Goal: Task Accomplishment & Management: Manage account settings

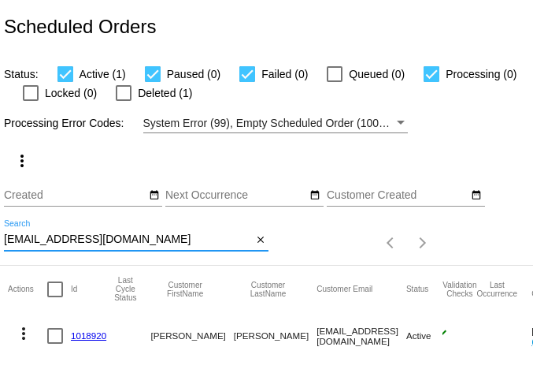
click at [70, 243] on input "pcondon11@gmail.com" at bounding box center [128, 239] width 248 height 13
paste input "reneezennaiter@ao"
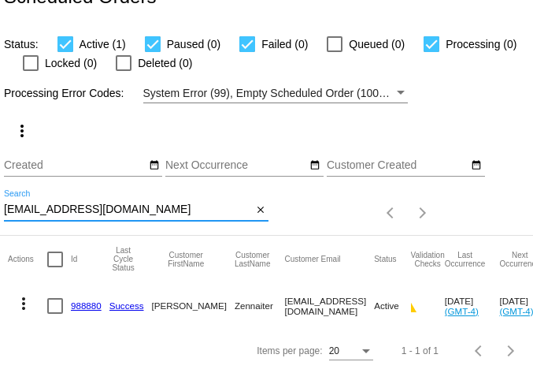
scroll to position [43, 0]
type input "reneezennaiter@aol.com"
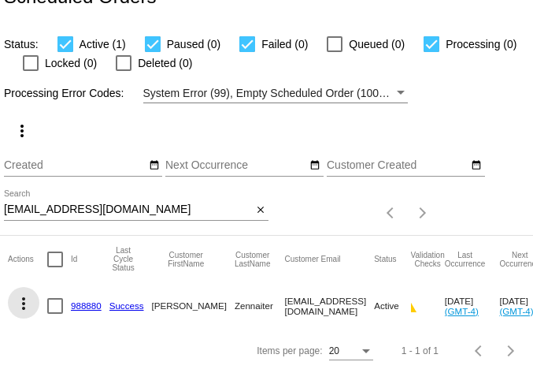
click at [21, 294] on mat-icon "more_vert" at bounding box center [23, 303] width 19 height 19
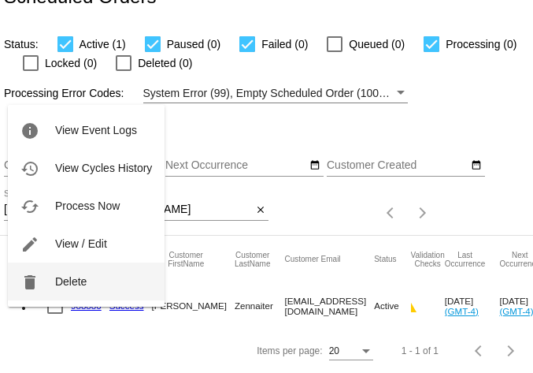
click at [67, 275] on span "Delete" at bounding box center [71, 281] width 32 height 13
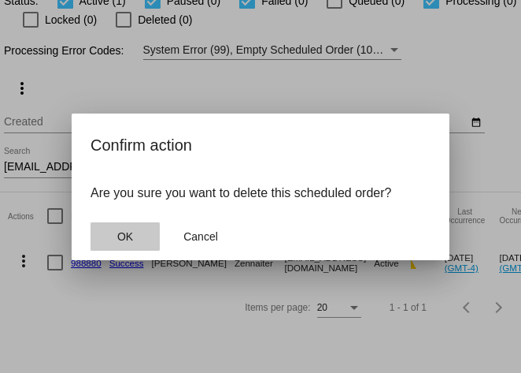
click at [121, 237] on span "OK" at bounding box center [125, 236] width 16 height 13
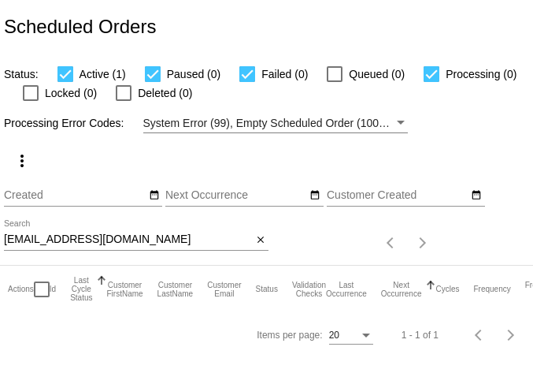
scroll to position [0, 0]
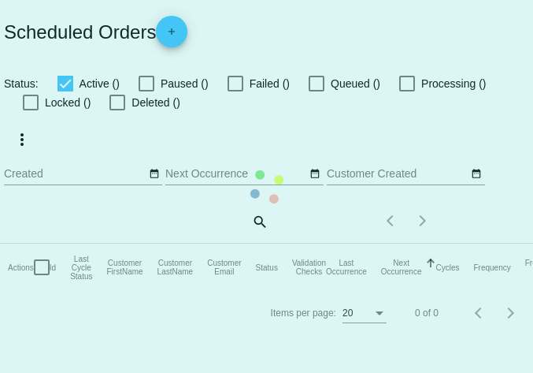
checkbox input "true"
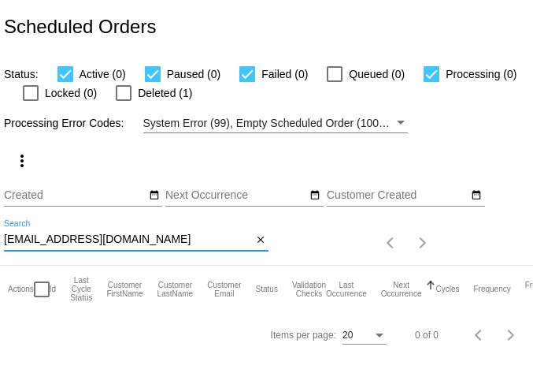
click at [61, 240] on input "reneezennaiter@aol.com" at bounding box center [128, 239] width 248 height 13
paste input "unixchik@gmai"
type input "unixchik@gmail.com"
